Goal: Task Accomplishment & Management: Use online tool/utility

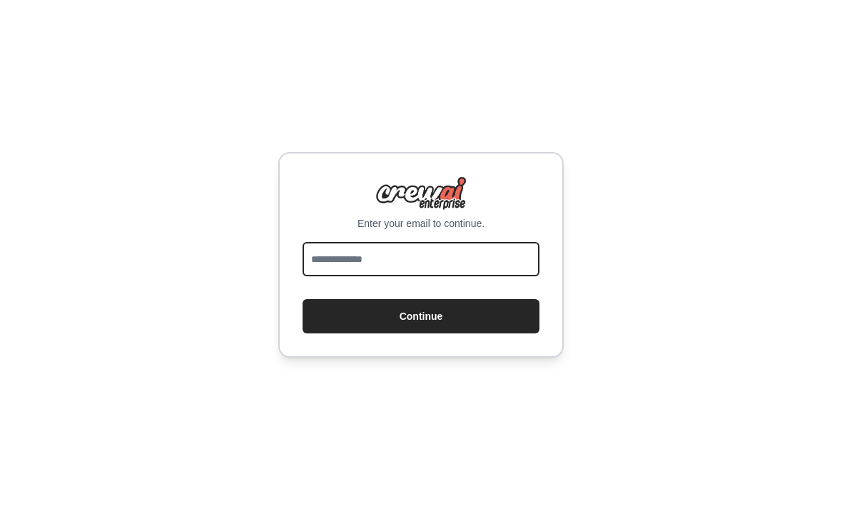
click at [491, 273] on input "email" at bounding box center [420, 259] width 237 height 34
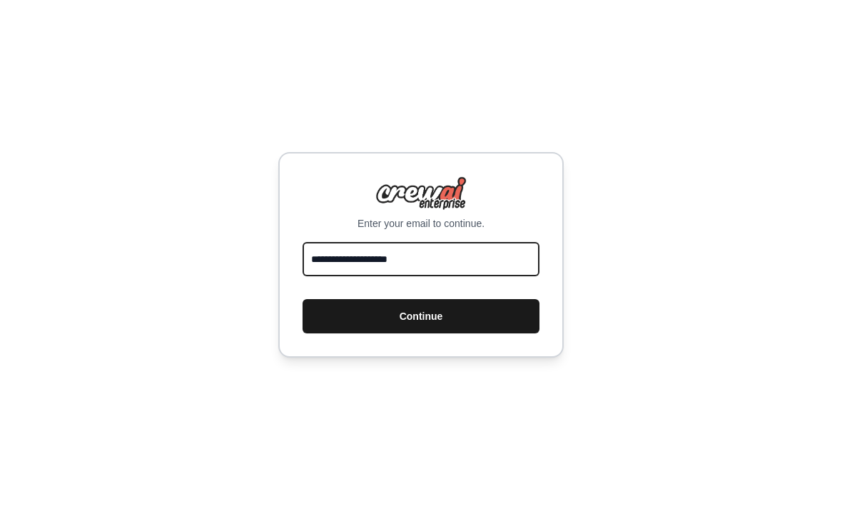
type input "**********"
click at [432, 299] on button "Continue" at bounding box center [420, 316] width 237 height 34
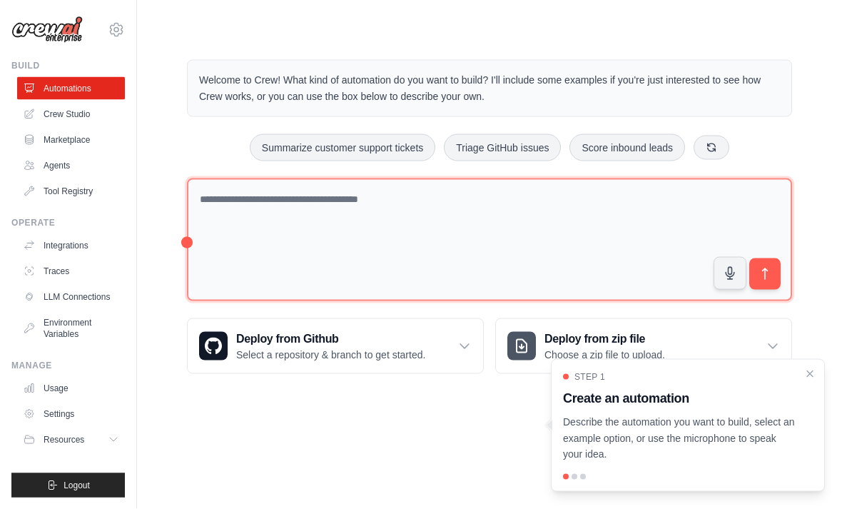
scroll to position [46, 0]
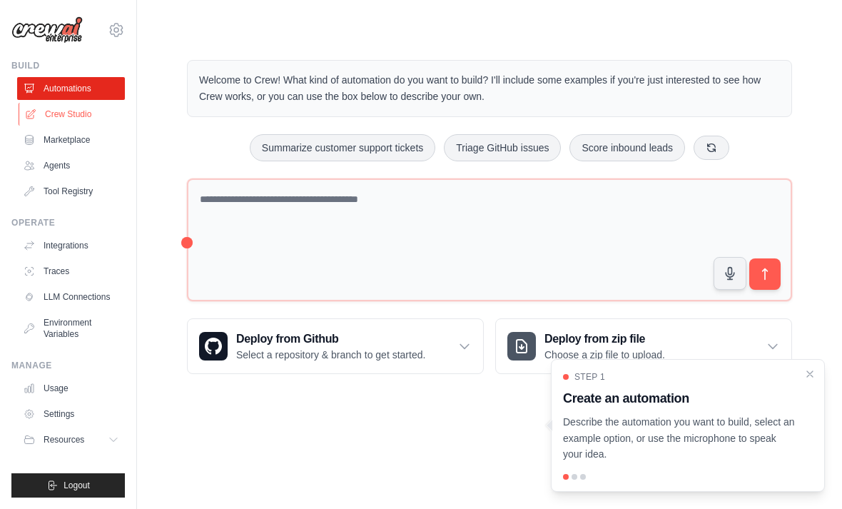
click at [82, 113] on link "Crew Studio" at bounding box center [73, 114] width 108 height 23
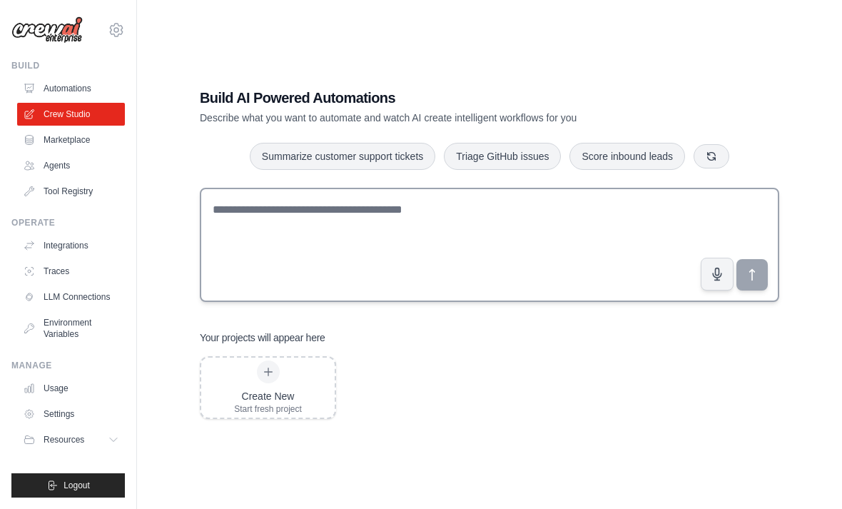
scroll to position [29, 0]
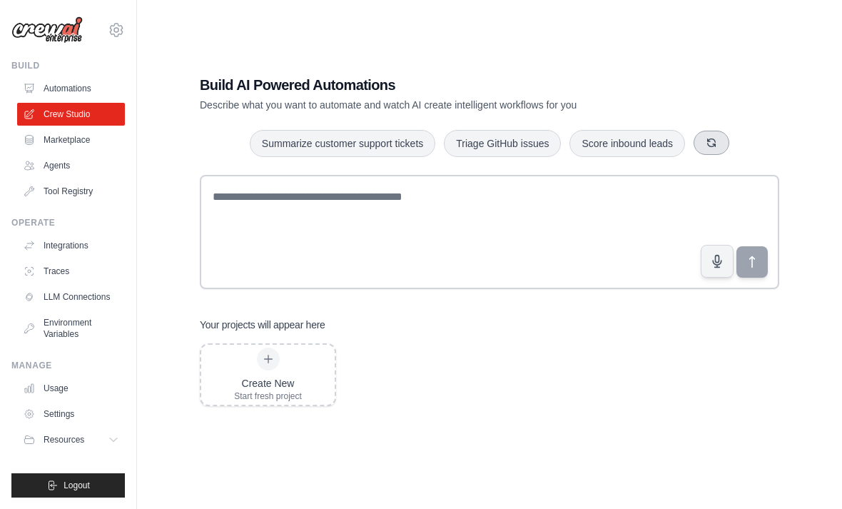
click at [713, 148] on icon "button" at bounding box center [711, 142] width 11 height 11
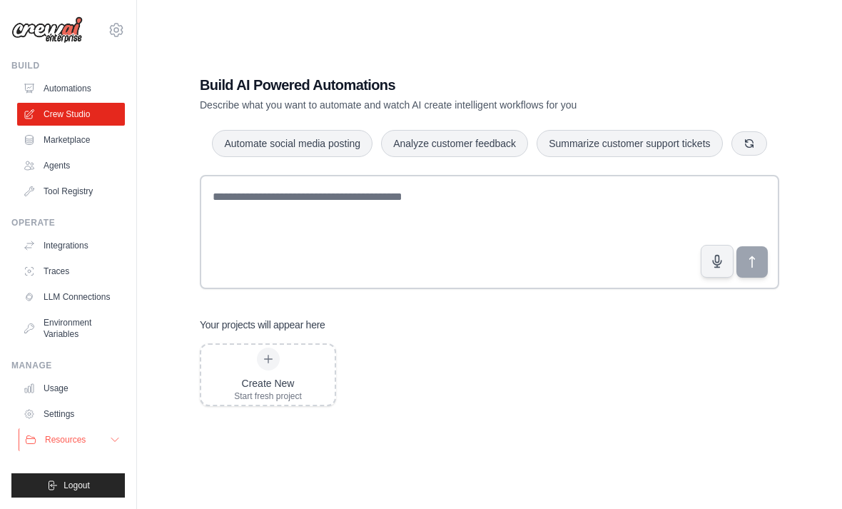
click at [113, 442] on icon at bounding box center [114, 439] width 11 height 11
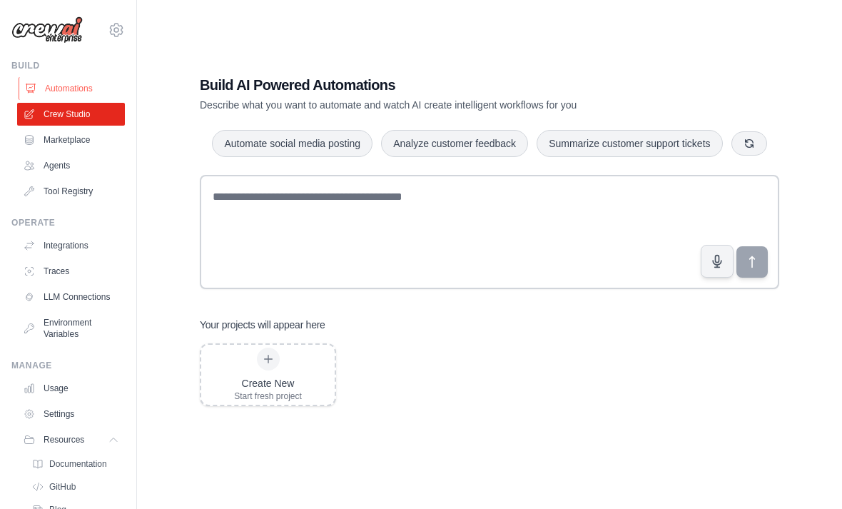
click at [89, 91] on link "Automations" at bounding box center [73, 88] width 108 height 23
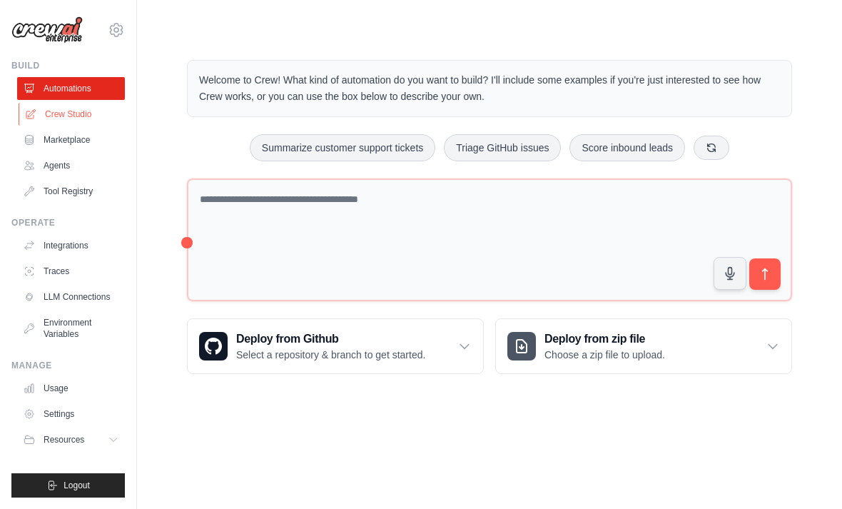
click at [83, 108] on link "Crew Studio" at bounding box center [73, 114] width 108 height 23
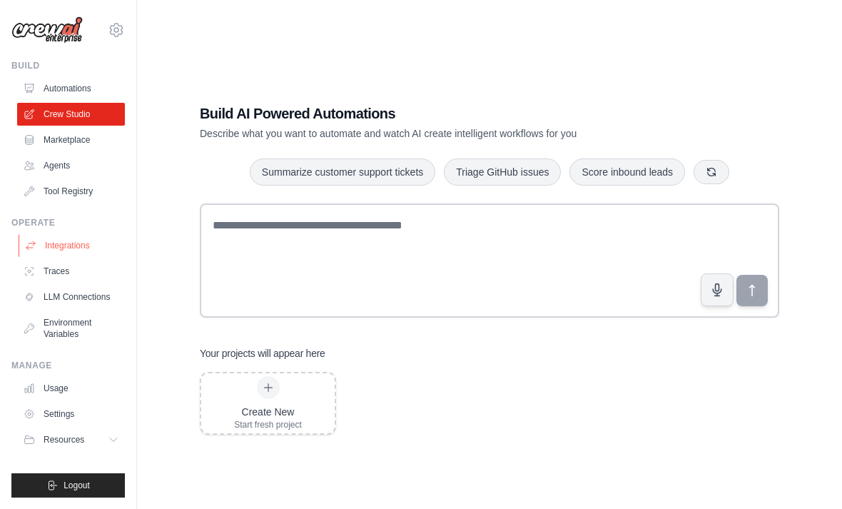
click at [76, 247] on link "Integrations" at bounding box center [73, 245] width 108 height 23
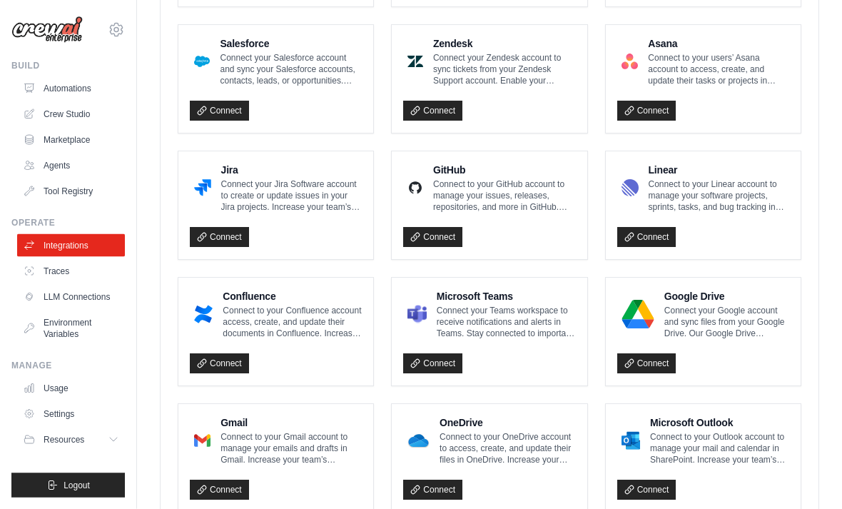
scroll to position [787, 0]
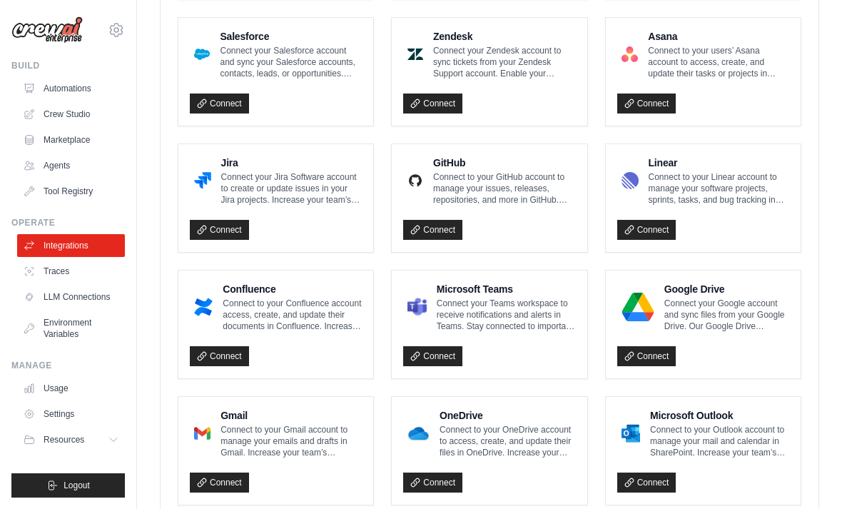
click at [287, 459] on div "Gmail Connect to your Gmail account to manage your emails and drafts in Gmail. …" at bounding box center [276, 450] width 172 height 85
click at [290, 436] on p "Connect to your Gmail account to manage your emails and drafts in Gmail. Increa…" at bounding box center [290, 441] width 141 height 34
click at [220, 482] on link "Connect" at bounding box center [219, 482] width 59 height 20
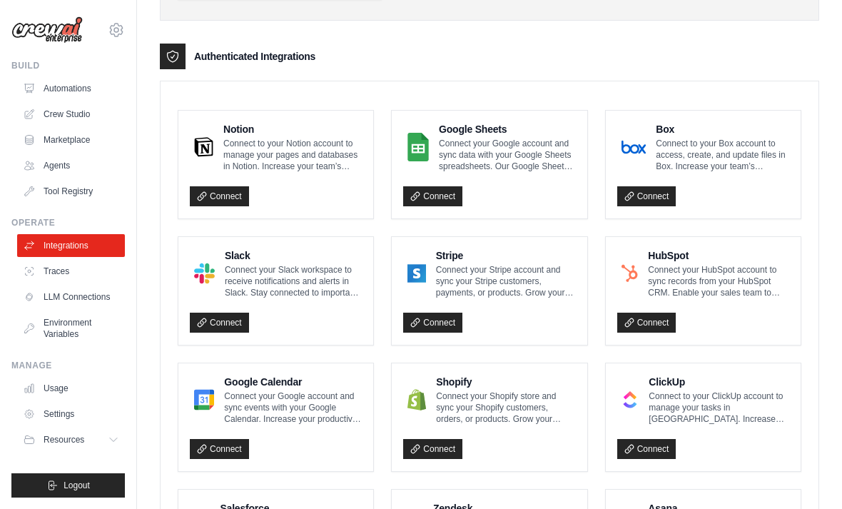
scroll to position [312, 0]
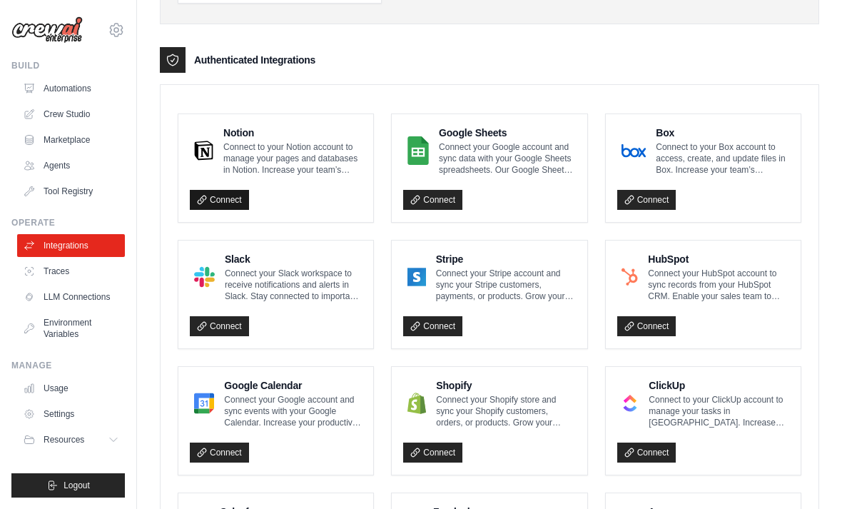
click at [219, 200] on link "Connect" at bounding box center [219, 200] width 59 height 20
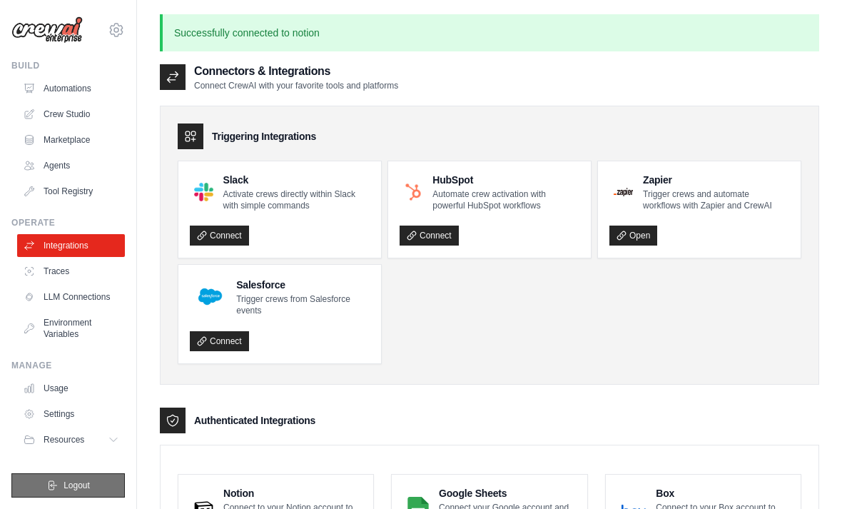
click at [78, 488] on span "Logout" at bounding box center [76, 484] width 26 height 11
